Goal: Task Accomplishment & Management: Manage account settings

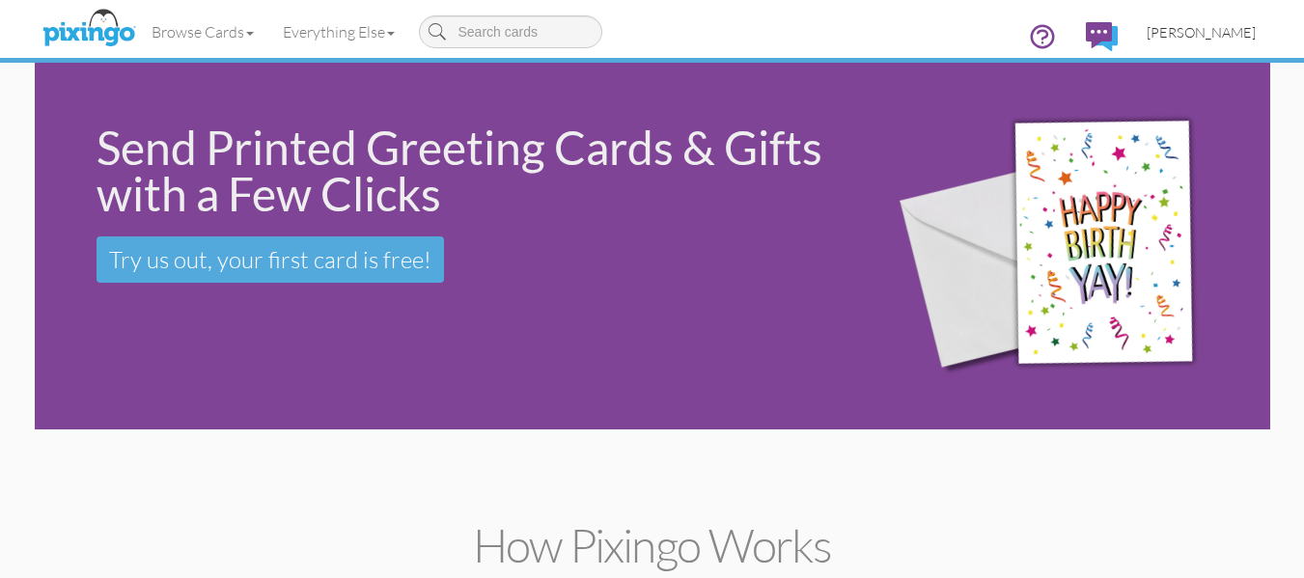
click at [1185, 31] on span "[PERSON_NAME]" at bounding box center [1201, 32] width 109 height 16
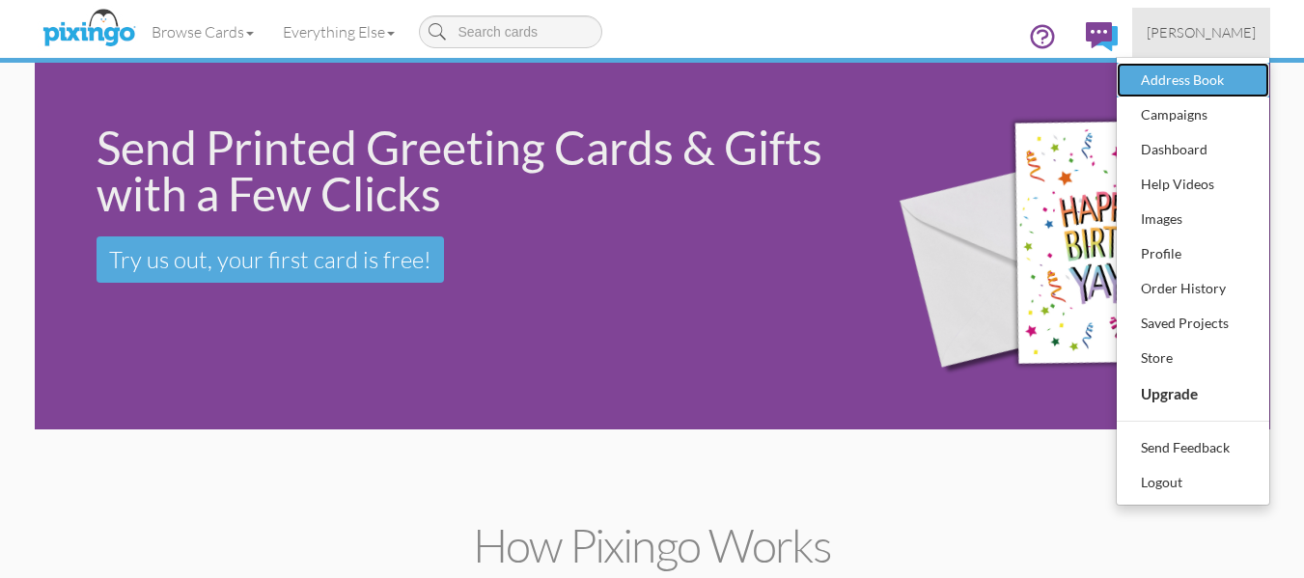
drag, startPoint x: 1166, startPoint y: 71, endPoint x: 991, endPoint y: 90, distance: 175.7
click at [1166, 70] on div "Address Book" at bounding box center [1193, 80] width 114 height 29
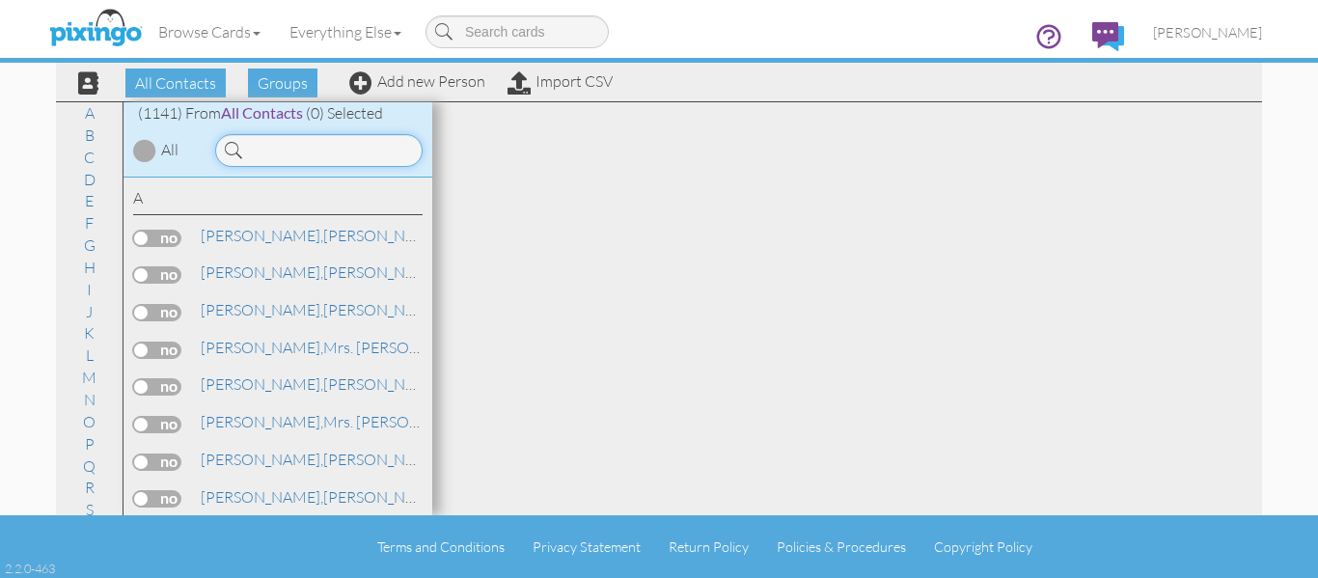
click at [329, 147] on input at bounding box center [319, 150] width 208 height 33
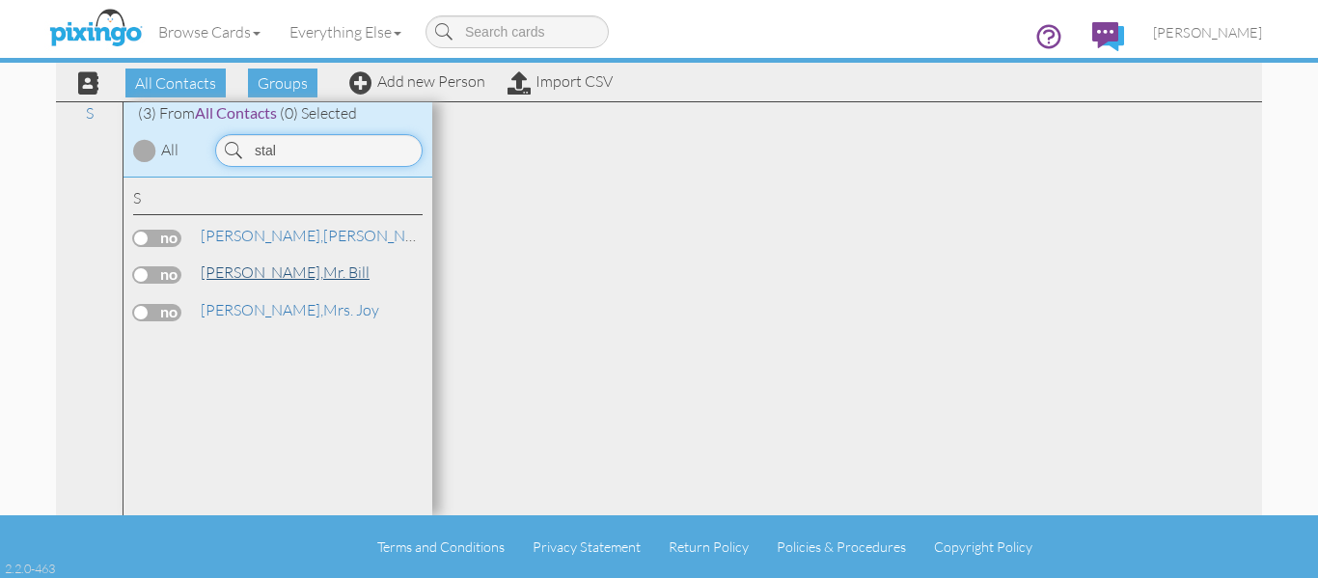
type input "stal"
click at [274, 271] on link "[PERSON_NAME], Mr. Bill" at bounding box center [285, 272] width 173 height 23
click at [255, 276] on link "[PERSON_NAME], Mr. Bill" at bounding box center [285, 272] width 173 height 23
click at [248, 276] on span "[PERSON_NAME]," at bounding box center [262, 272] width 123 height 19
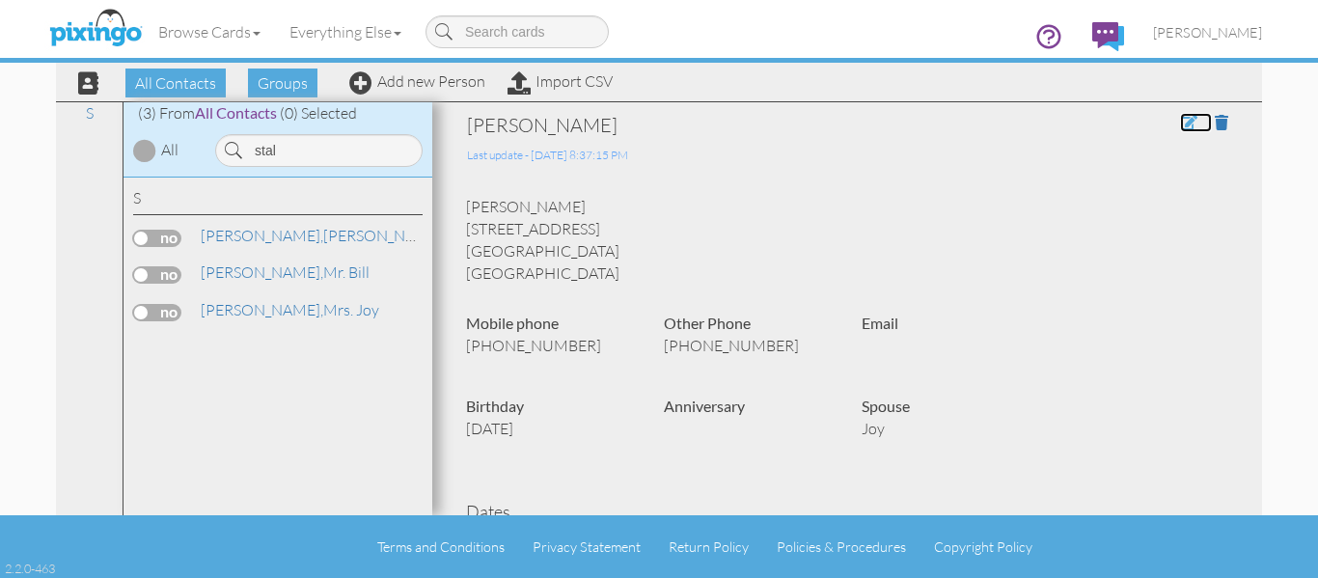
click at [1180, 125] on span at bounding box center [1188, 122] width 17 height 15
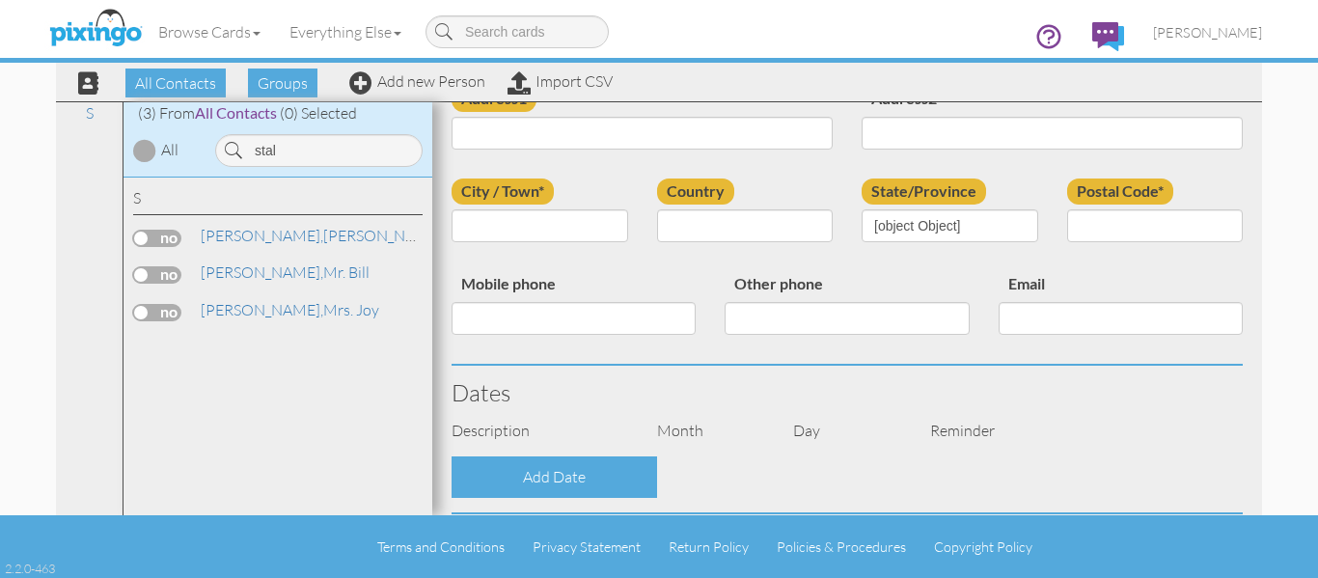
scroll to position [193, 0]
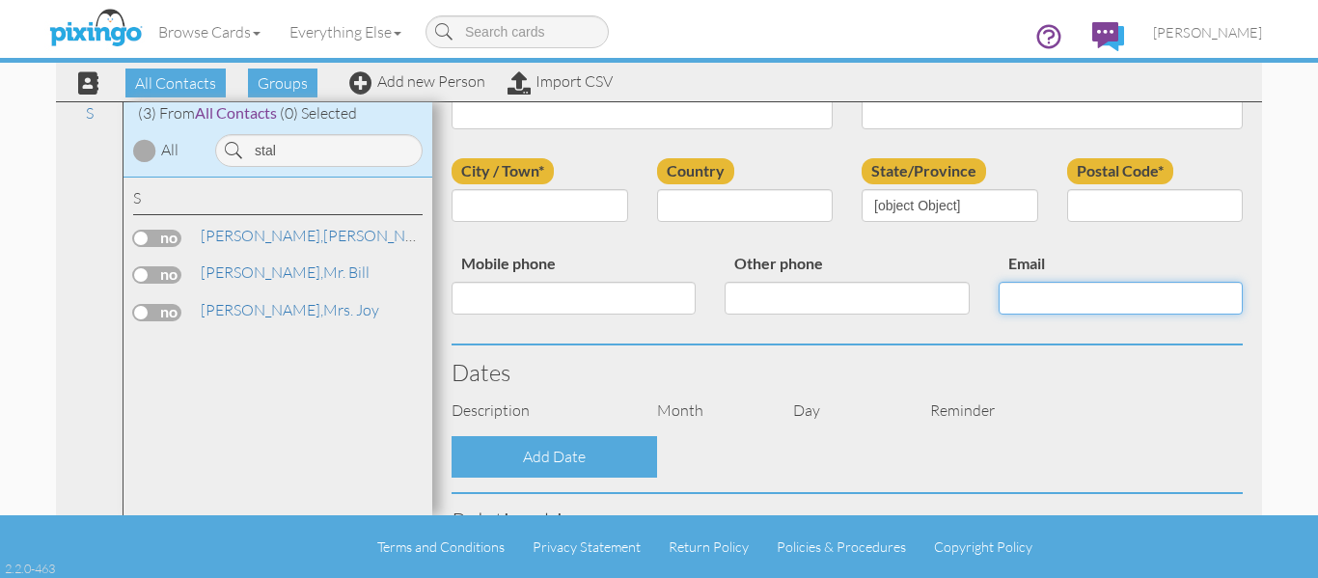
click at [1040, 301] on input "Email" at bounding box center [1121, 298] width 244 height 33
paste input "[EMAIL_ADDRESS][DOMAIN_NAME]"
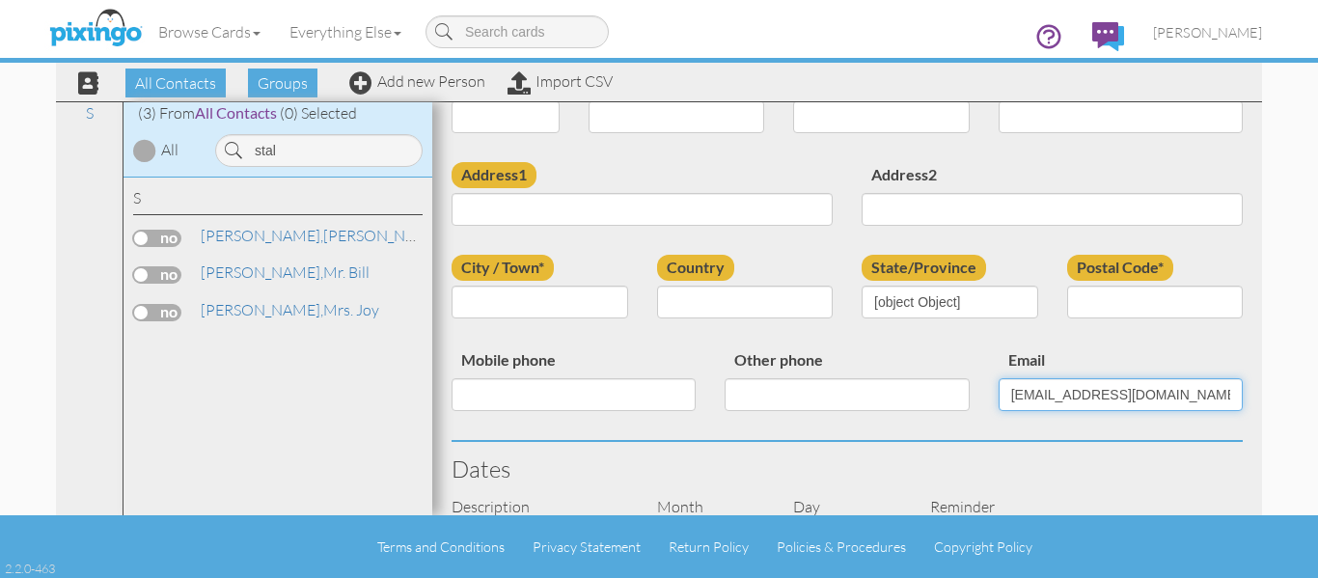
scroll to position [0, 0]
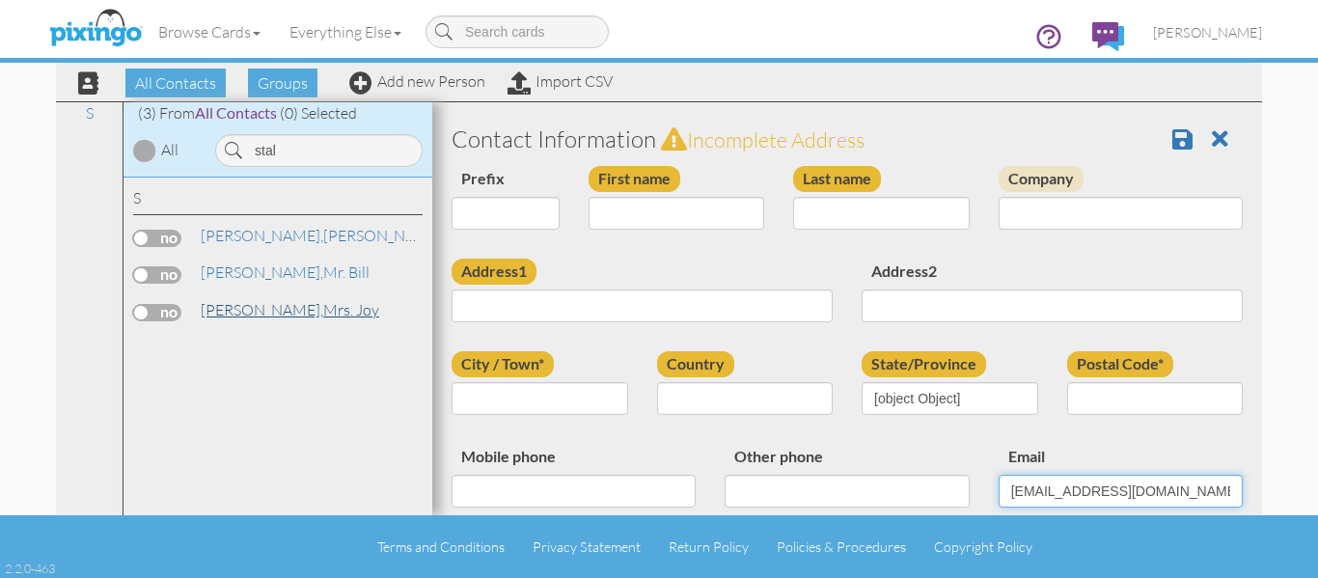
type input "[EMAIL_ADDRESS][DOMAIN_NAME]"
click at [216, 310] on span "[PERSON_NAME]," at bounding box center [262, 309] width 123 height 19
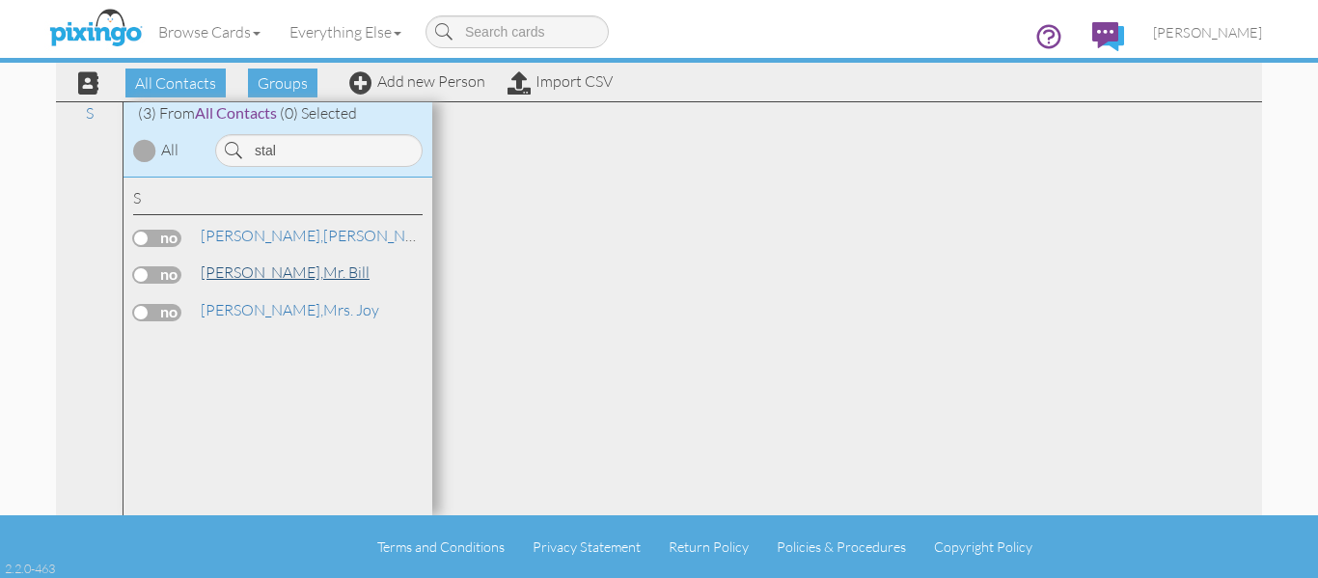
click at [246, 268] on span "[PERSON_NAME]," at bounding box center [262, 272] width 123 height 19
click at [256, 270] on link "[PERSON_NAME], Mr. Bill" at bounding box center [285, 272] width 173 height 23
click at [266, 278] on link "[PERSON_NAME], Mr. Bill" at bounding box center [285, 272] width 173 height 23
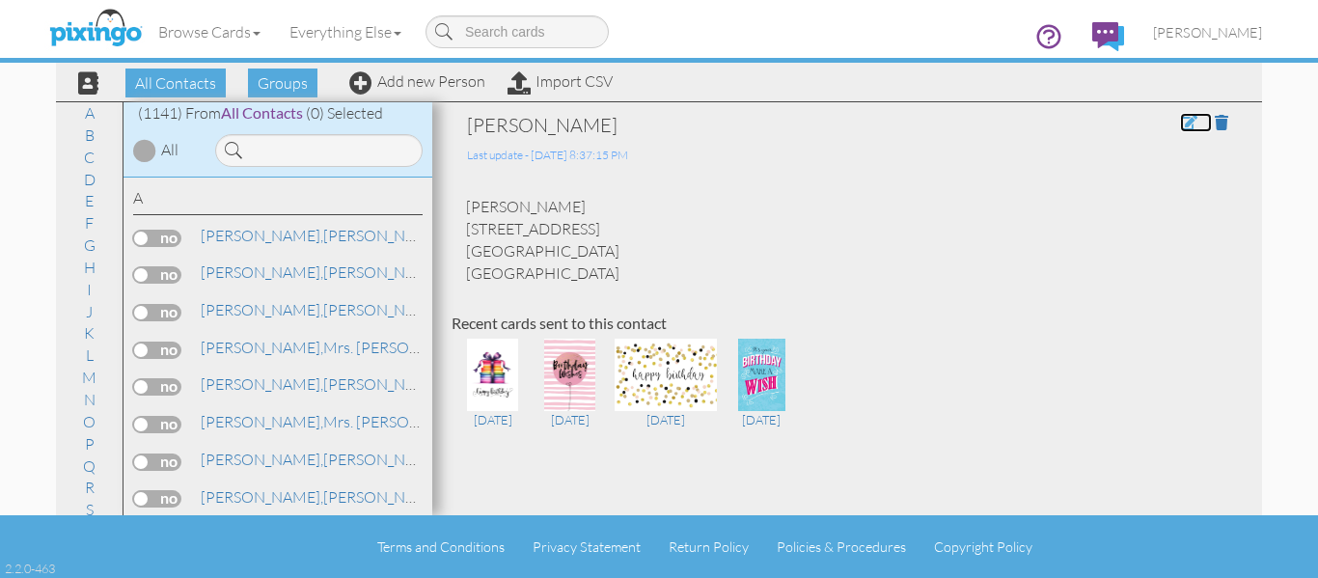
click at [1180, 117] on span at bounding box center [1188, 122] width 17 height 15
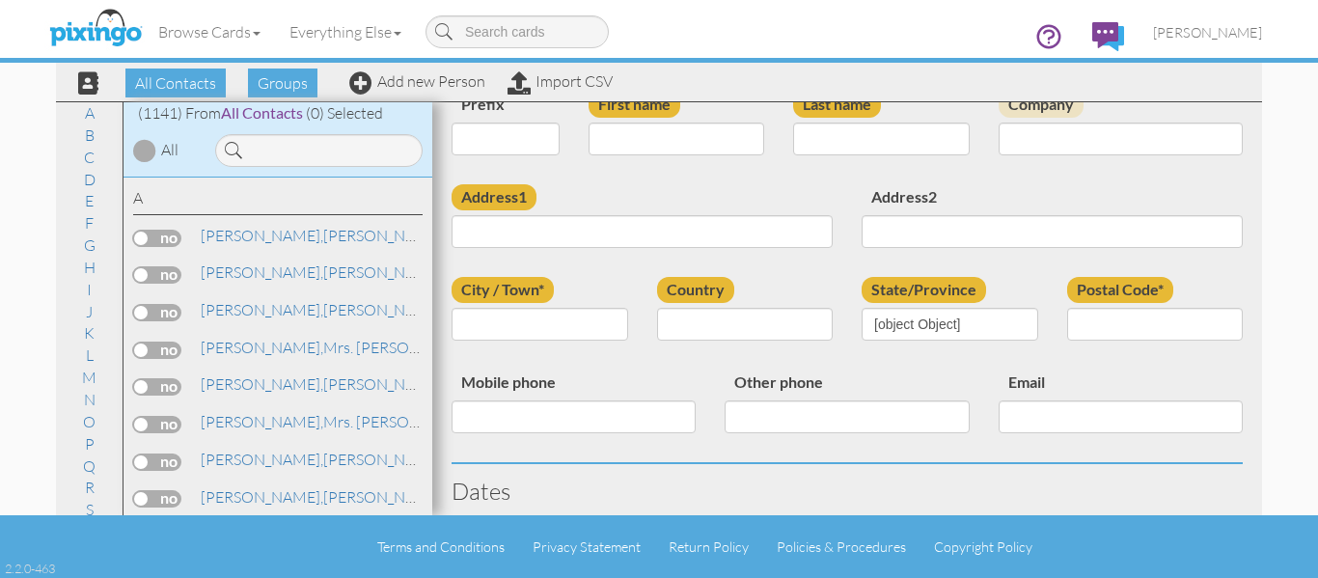
select select "string:Mr."
type input "Bill"
type input "Stalzer"
type input "[STREET_ADDRESS]"
type input "Castle Rock"
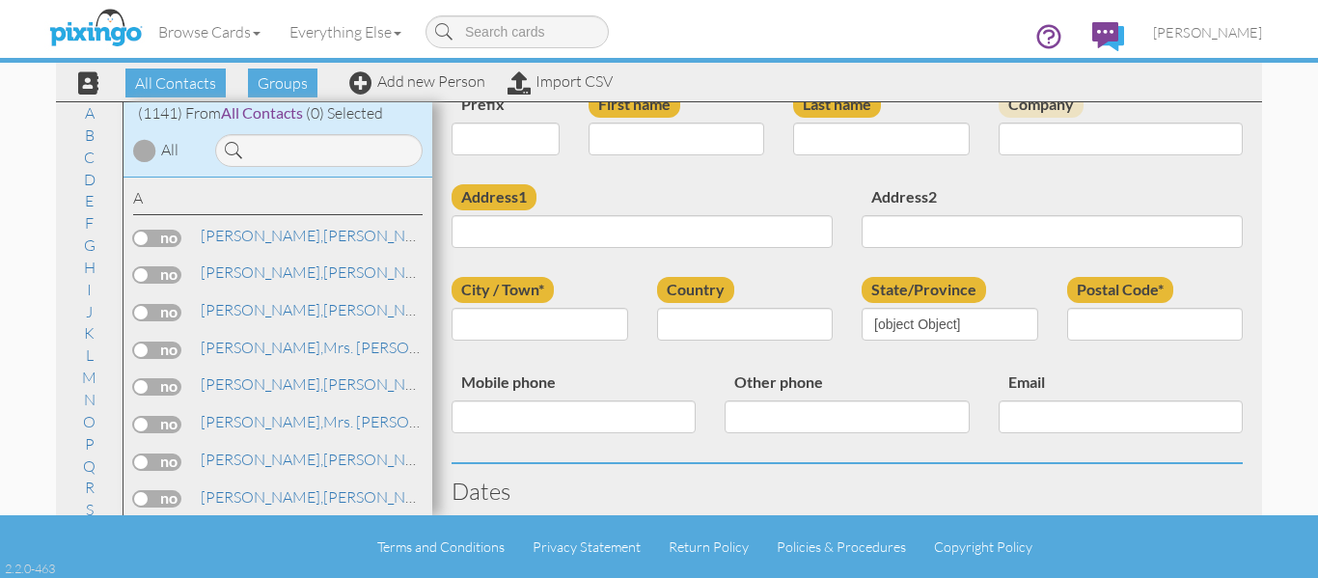
type input "80109"
type input "[PHONE_NUMBER]"
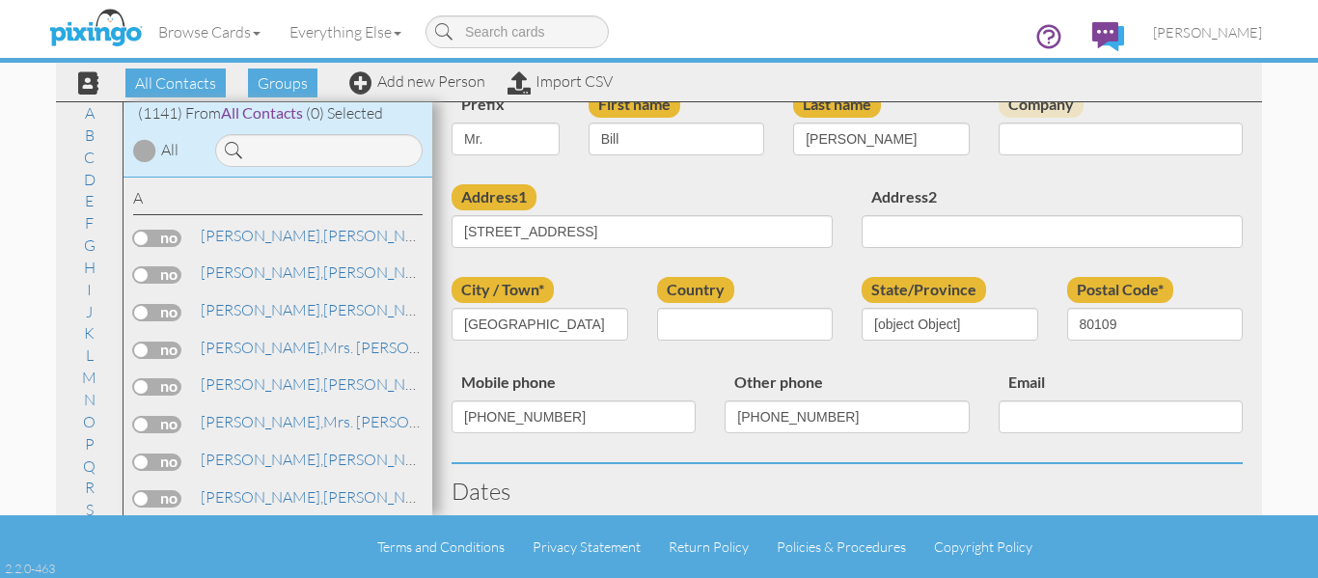
scroll to position [96, 0]
select select "object:3808"
select select "object:4053"
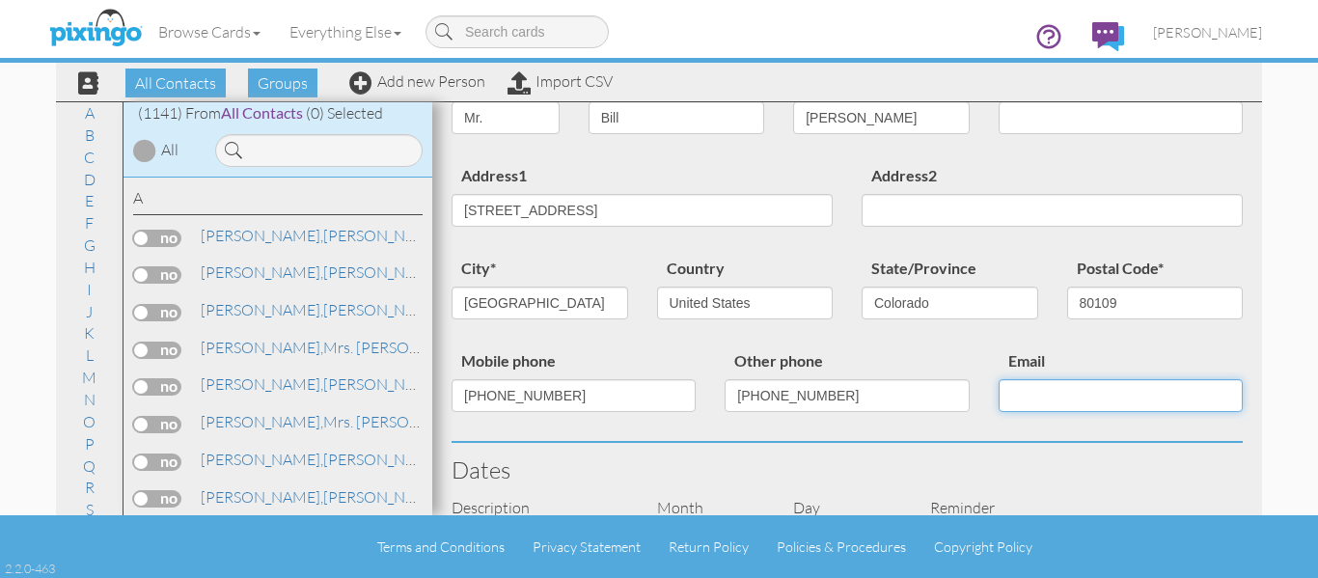
click at [1058, 405] on input "Email" at bounding box center [1121, 395] width 244 height 33
paste input "[EMAIL_ADDRESS][DOMAIN_NAME]"
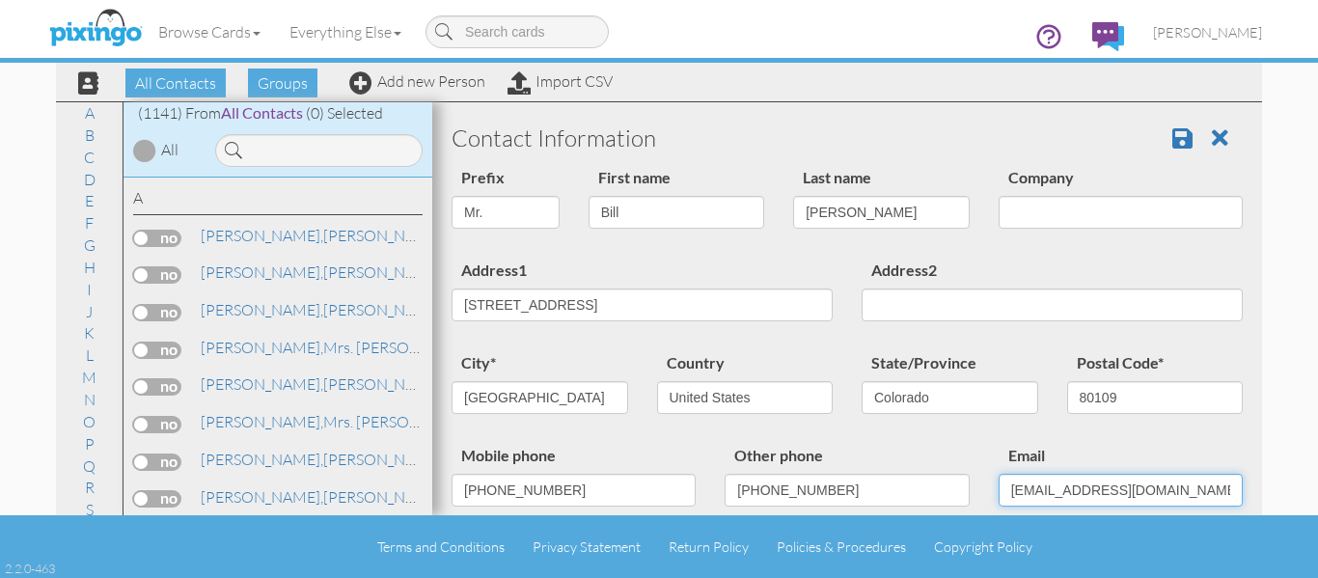
scroll to position [0, 0]
type input "[EMAIL_ADDRESS][DOMAIN_NAME]"
click at [1173, 139] on span at bounding box center [1183, 138] width 20 height 23
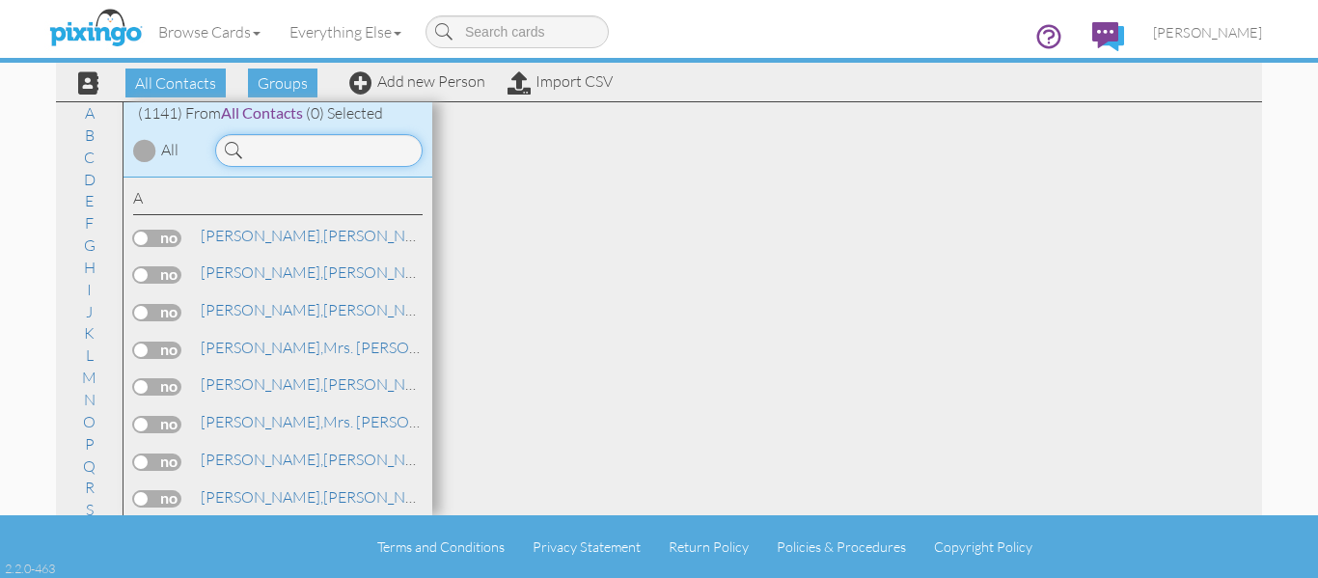
click at [302, 160] on input at bounding box center [319, 150] width 208 height 33
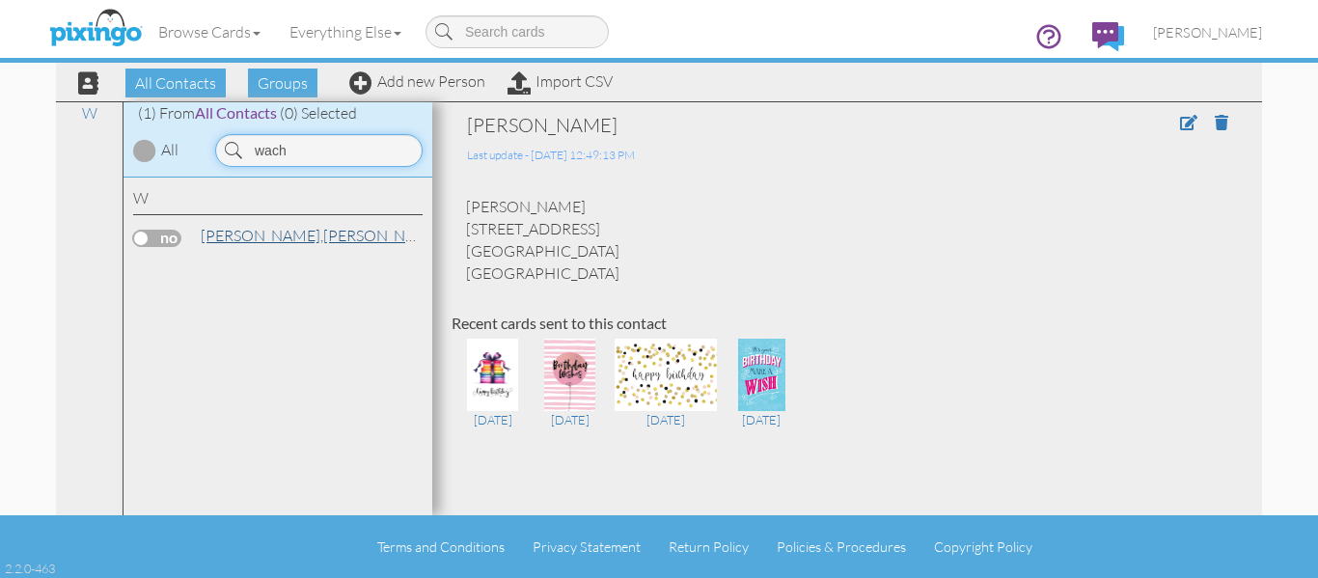
type input "wach"
click at [300, 229] on link "Wachter, Connie" at bounding box center [322, 235] width 246 height 23
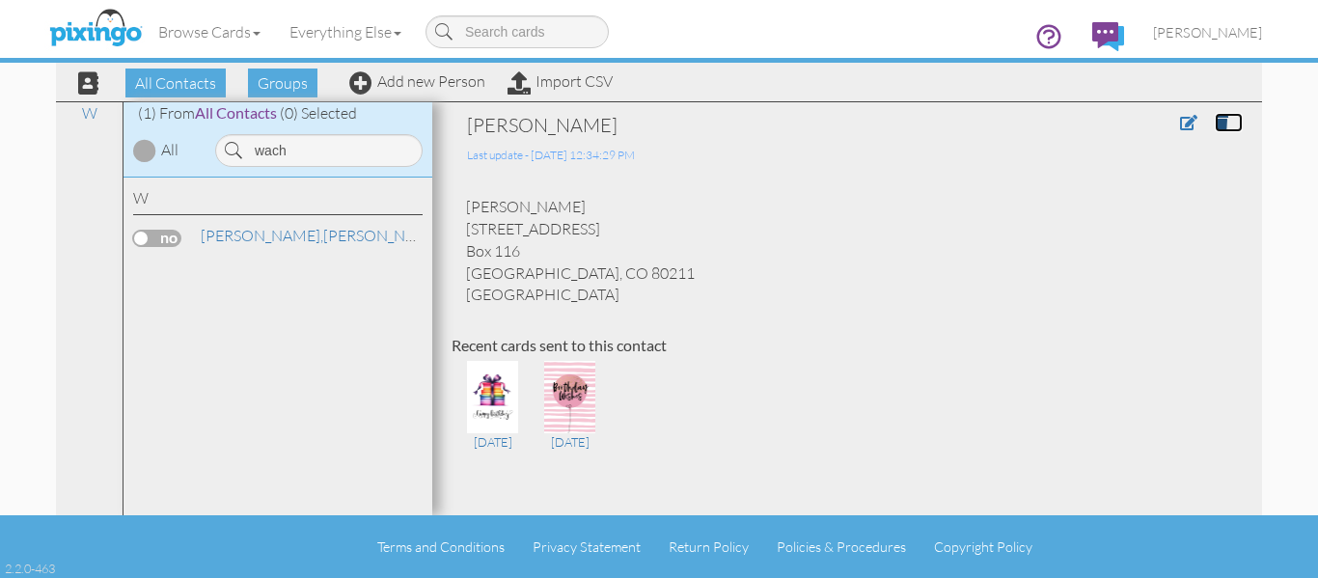
click at [1215, 113] on link at bounding box center [1229, 122] width 28 height 19
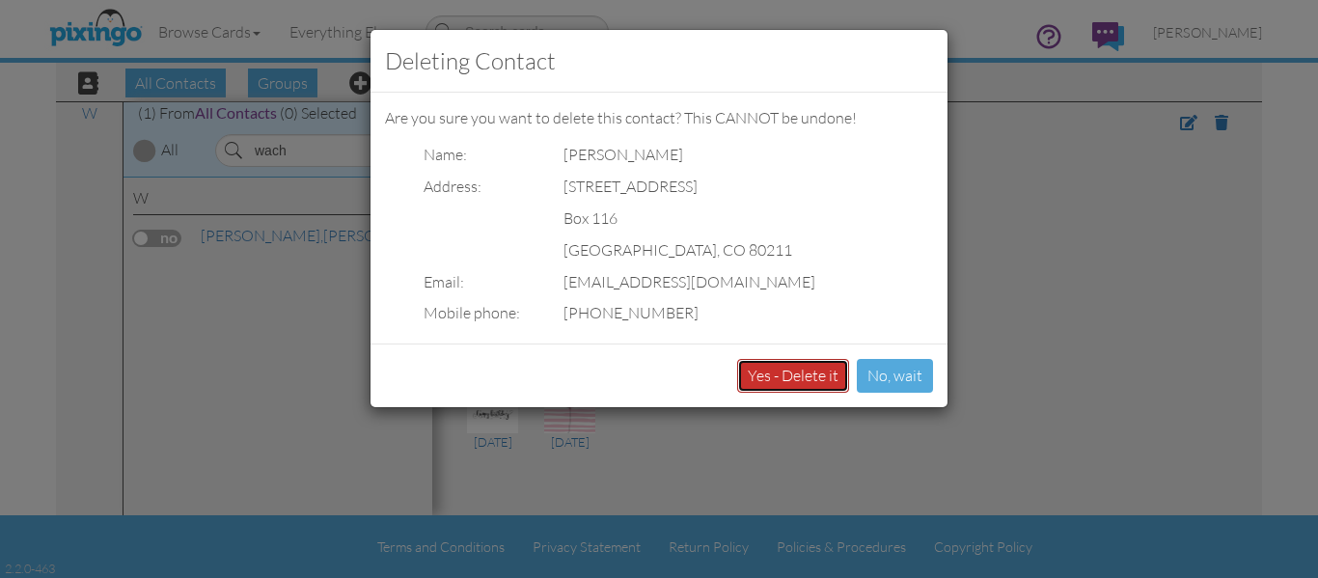
click at [793, 378] on button "Yes - Delete it" at bounding box center [793, 376] width 112 height 34
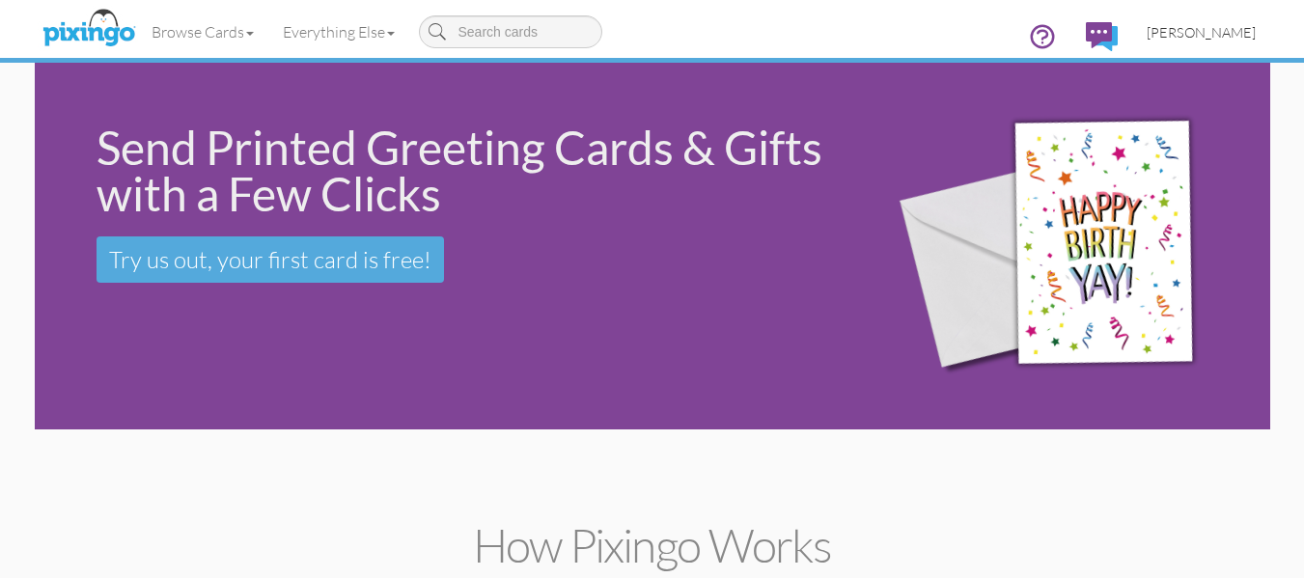
click at [1205, 30] on span "[PERSON_NAME]" at bounding box center [1201, 32] width 109 height 16
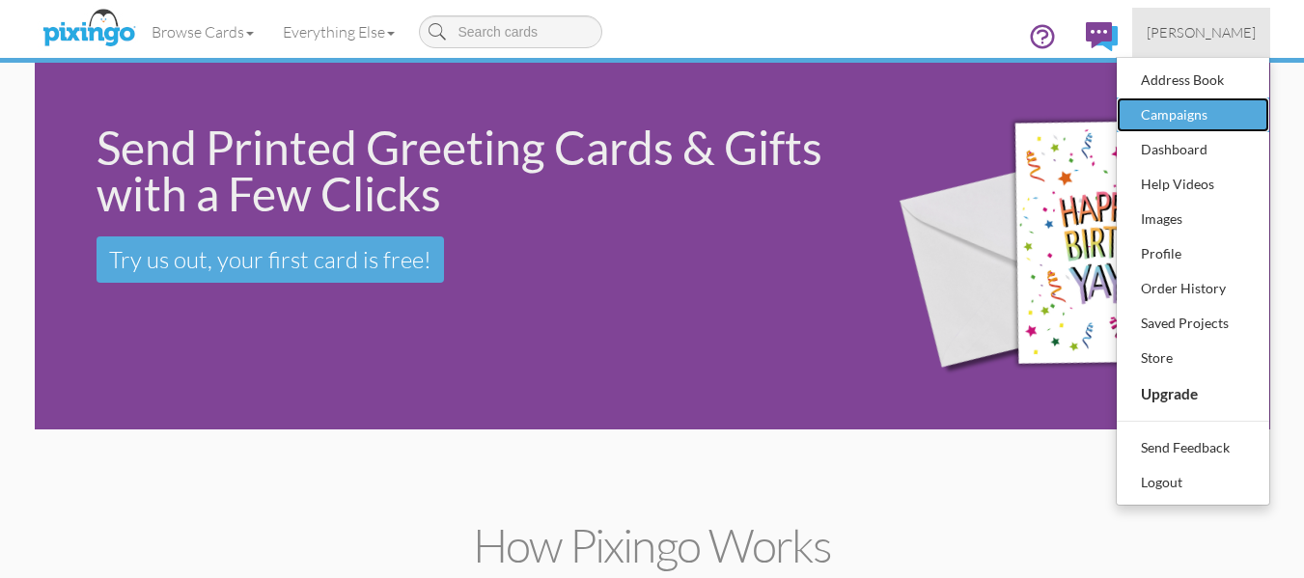
click at [1186, 106] on div "Campaigns" at bounding box center [1193, 114] width 114 height 29
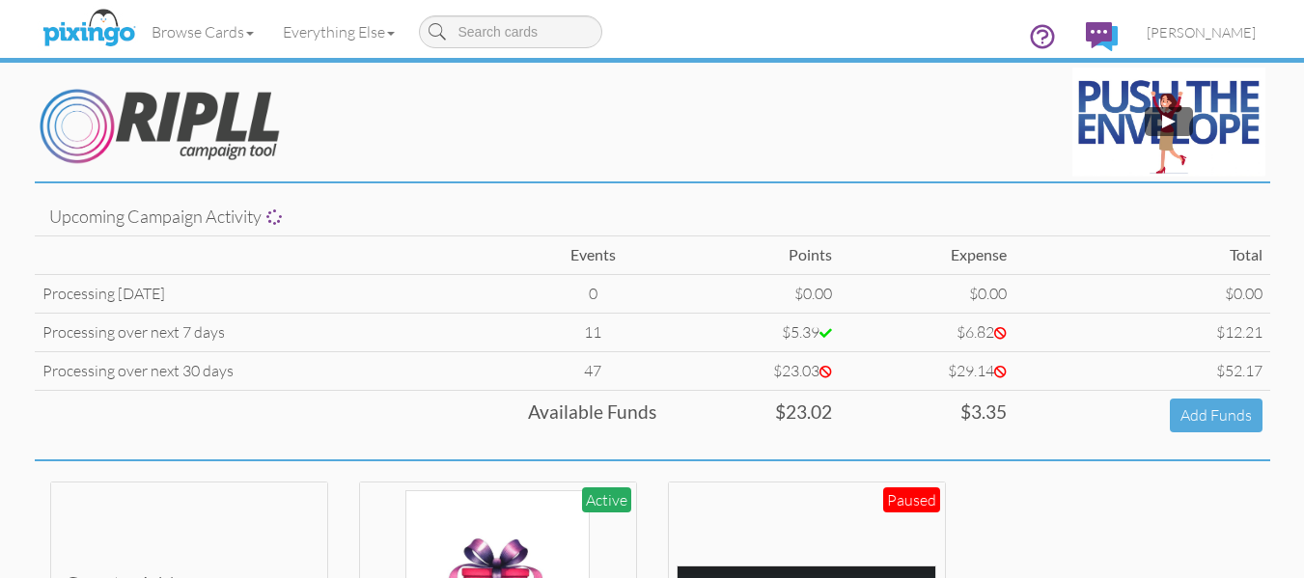
scroll to position [97, 0]
